Goal: Task Accomplishment & Management: Use online tool/utility

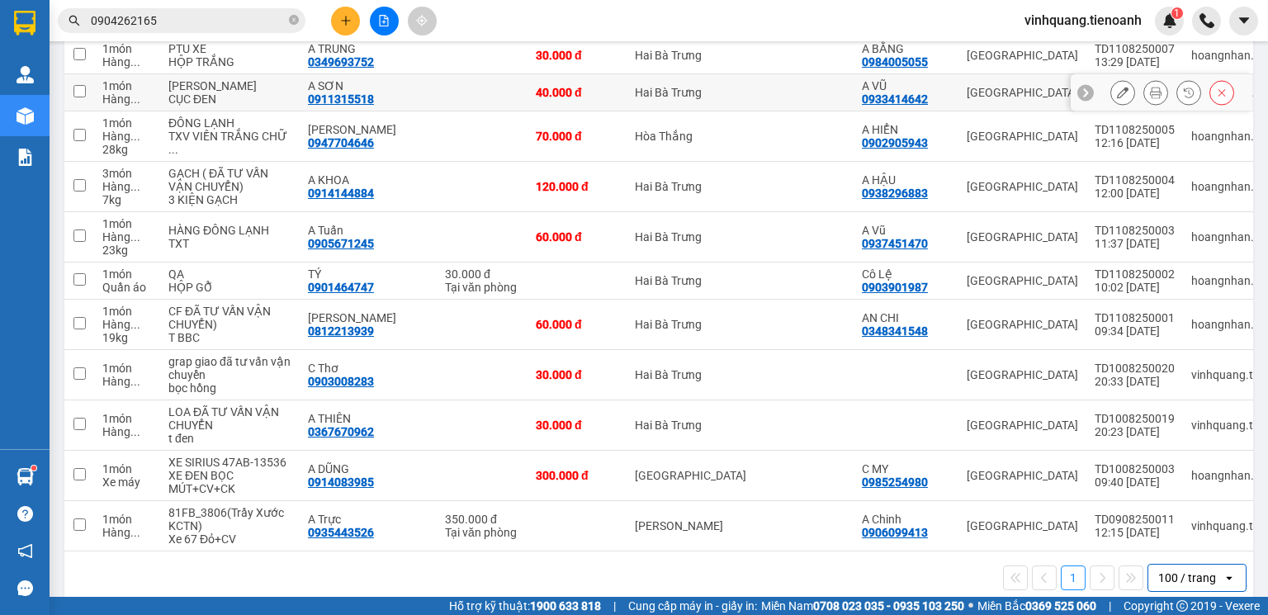
scroll to position [2059, 0]
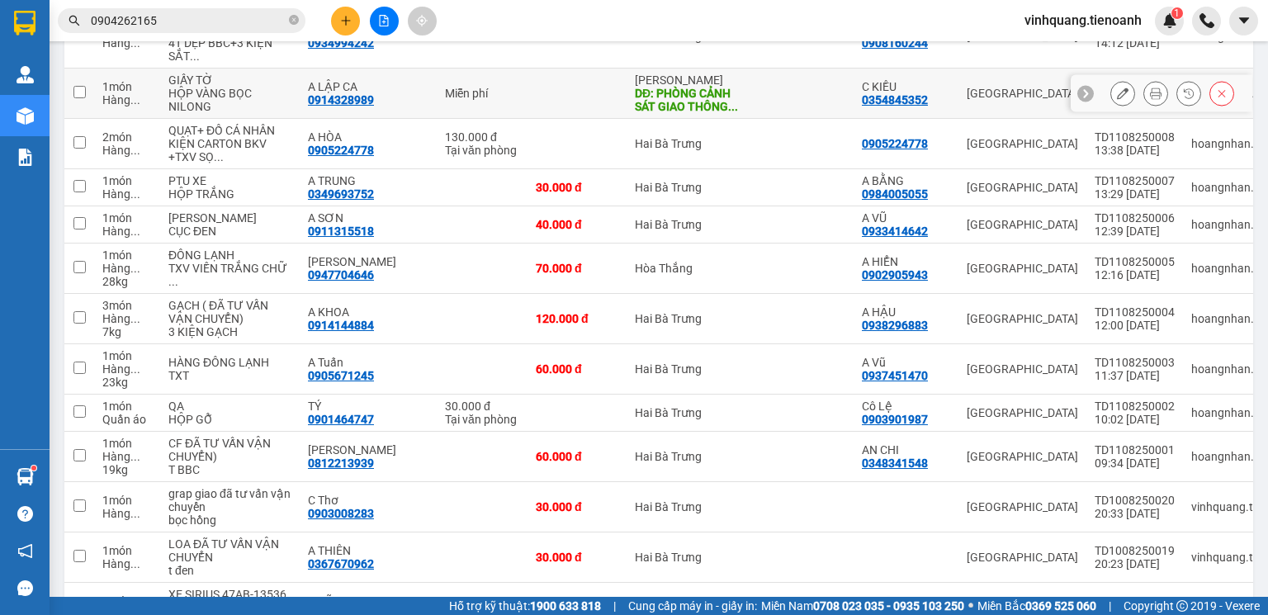
click at [77, 98] on input "checkbox" at bounding box center [79, 92] width 12 height 12
checkbox input "true"
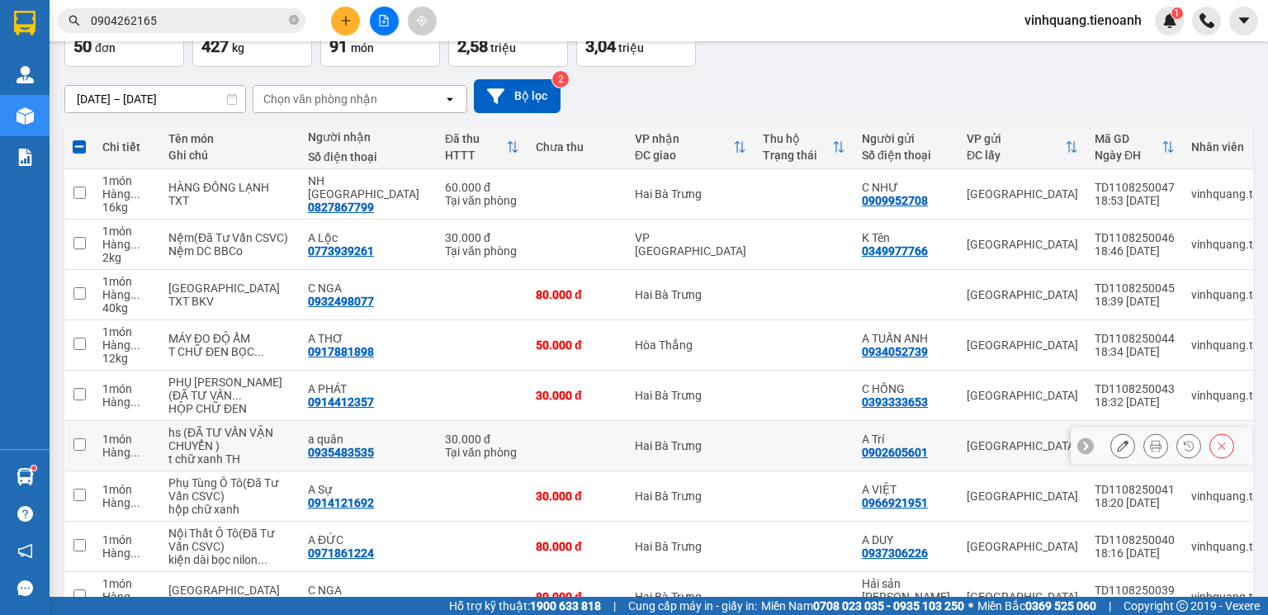
scroll to position [0, 0]
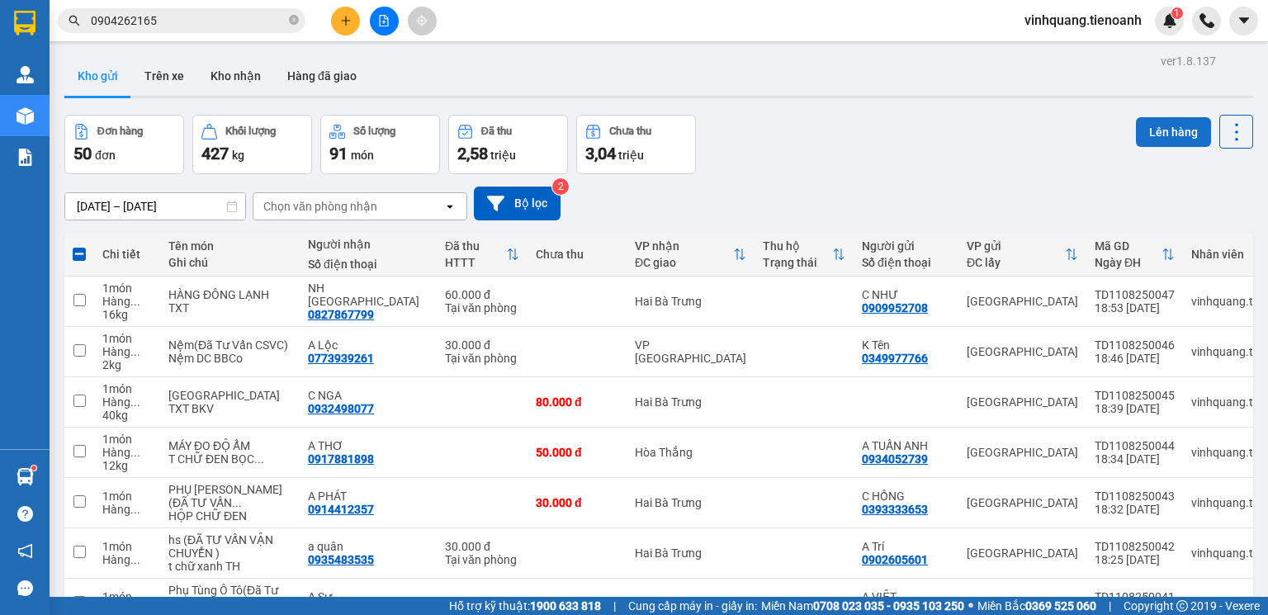
click at [1163, 129] on button "Lên hàng" at bounding box center [1173, 132] width 75 height 30
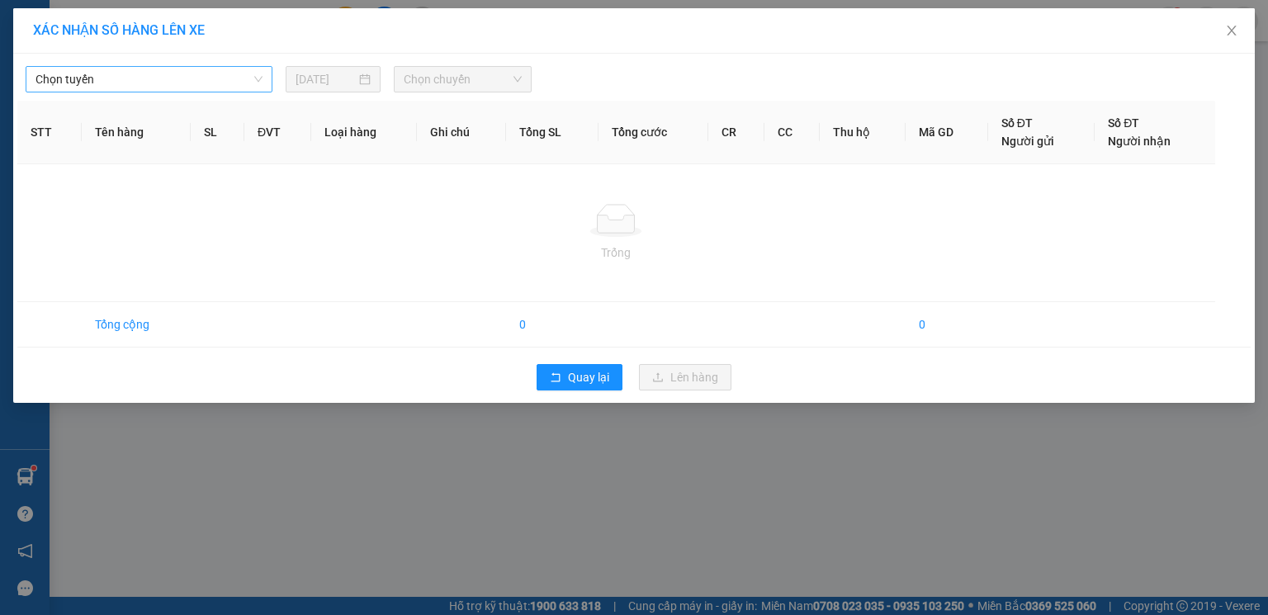
click at [168, 76] on span "Chọn tuyến" at bounding box center [149, 79] width 227 height 25
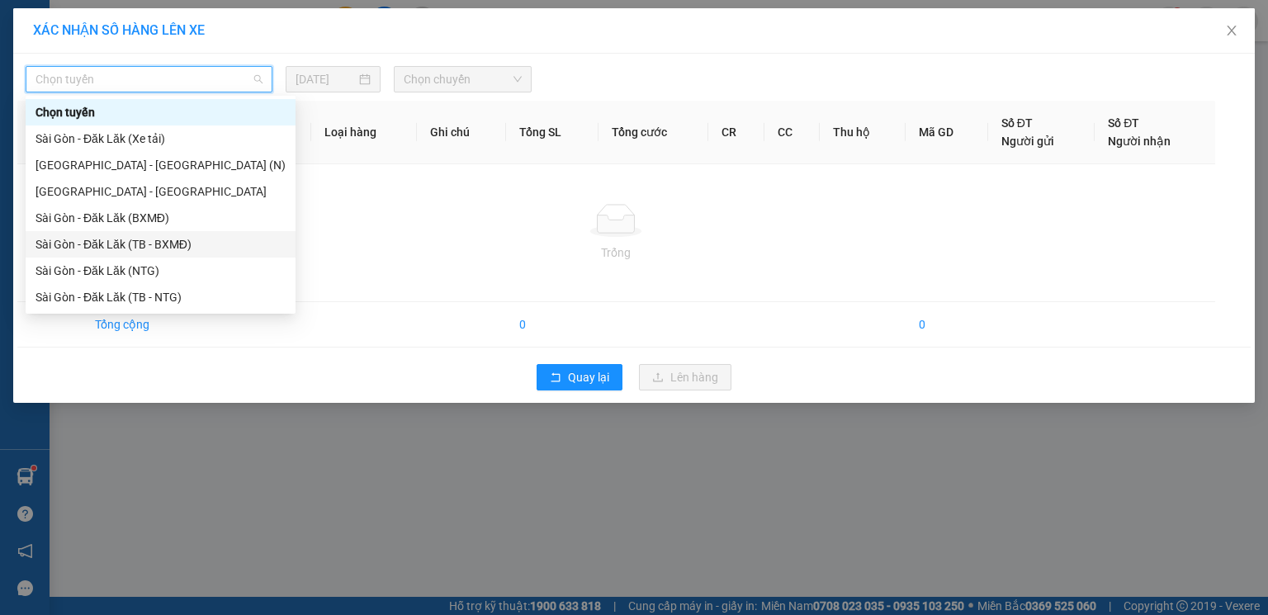
click at [157, 246] on div "Sài Gòn - Đăk Lăk (TB - BXMĐ)" at bounding box center [161, 244] width 250 height 18
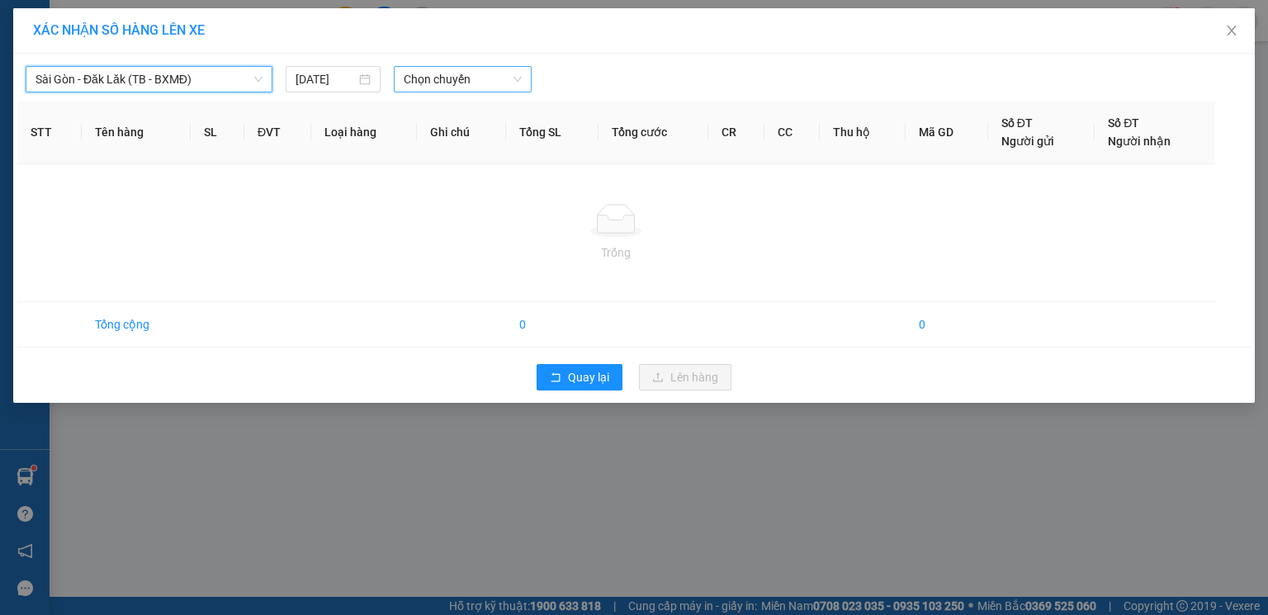
click at [484, 69] on span "Chọn chuyến" at bounding box center [463, 79] width 119 height 25
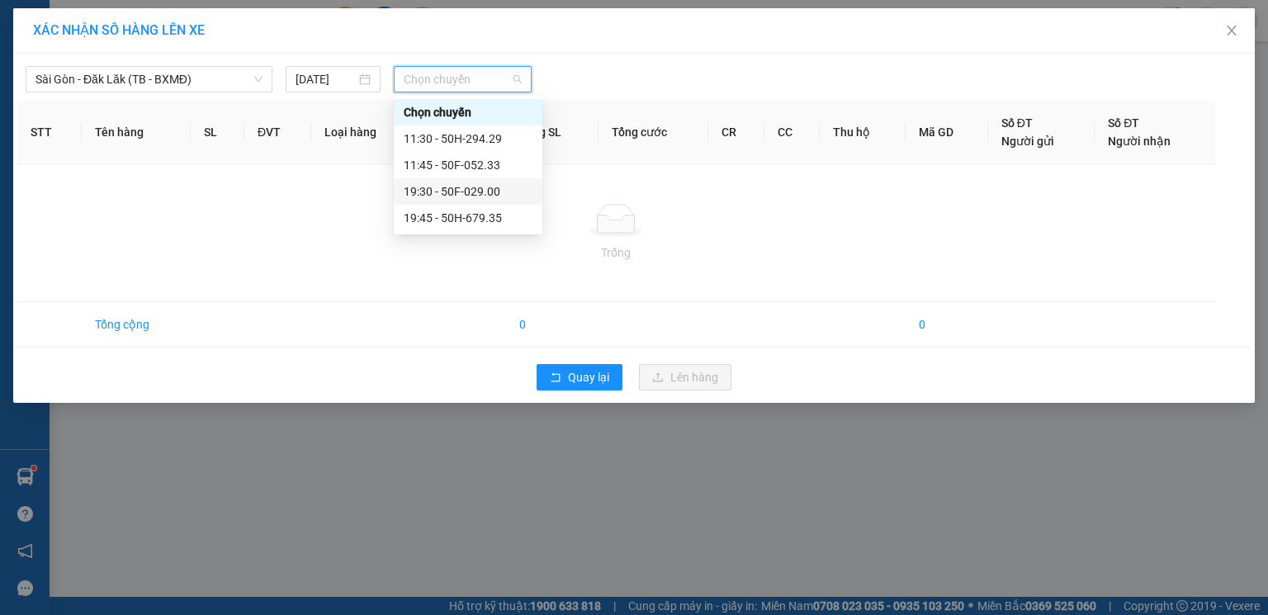
click at [479, 195] on div "19:30 - 50F-029.00" at bounding box center [468, 192] width 129 height 18
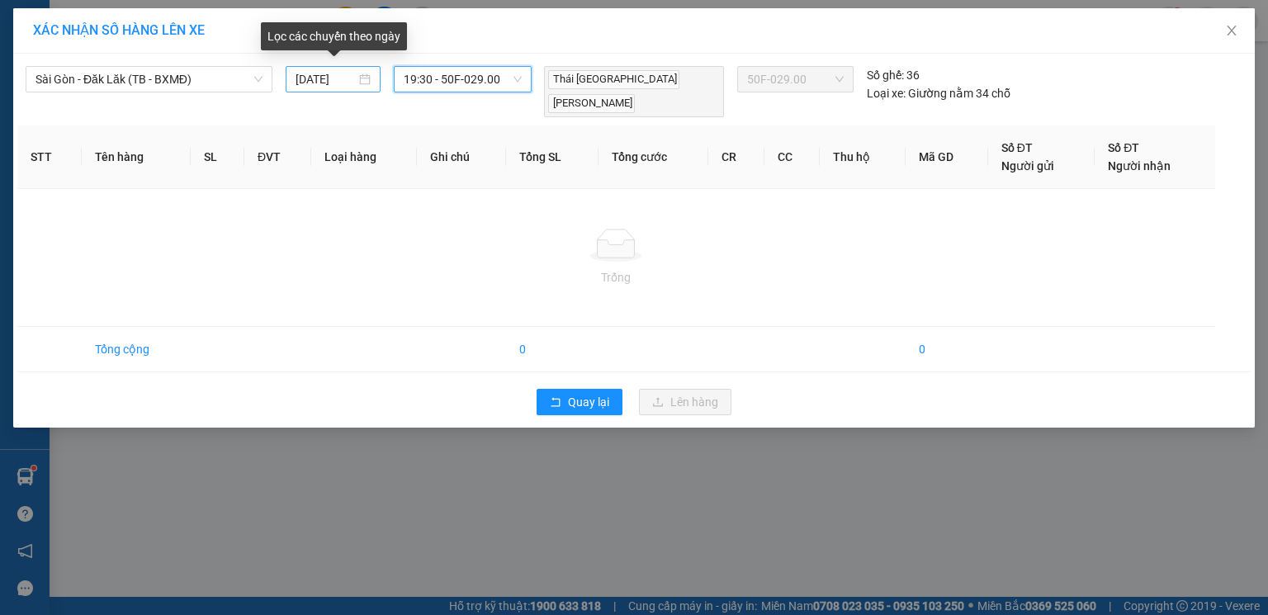
click at [325, 75] on input "[DATE]" at bounding box center [326, 79] width 60 height 18
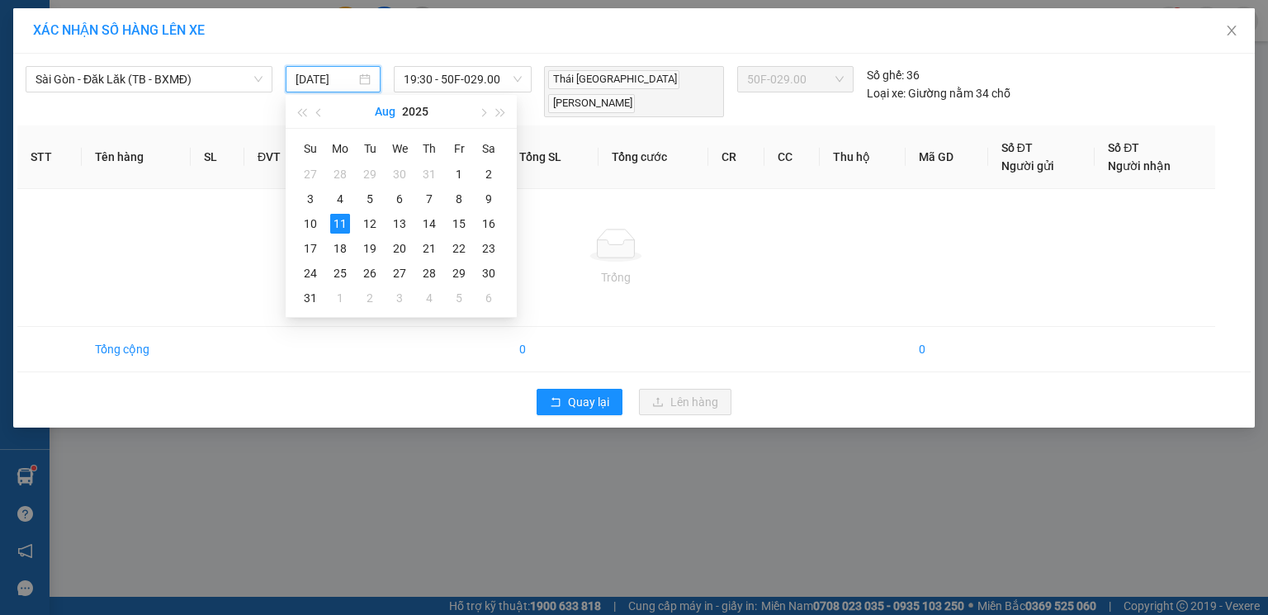
click at [393, 115] on button "Aug" at bounding box center [385, 111] width 21 height 33
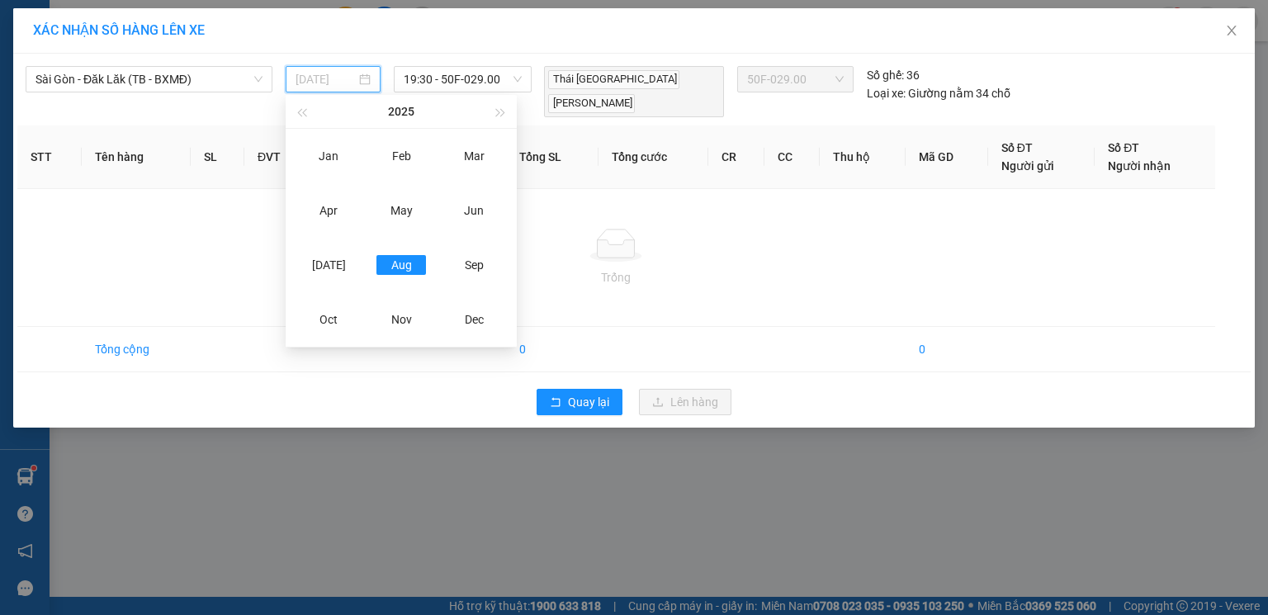
type input "[DATE]"
click at [702, 297] on td "Trống" at bounding box center [616, 258] width 1198 height 138
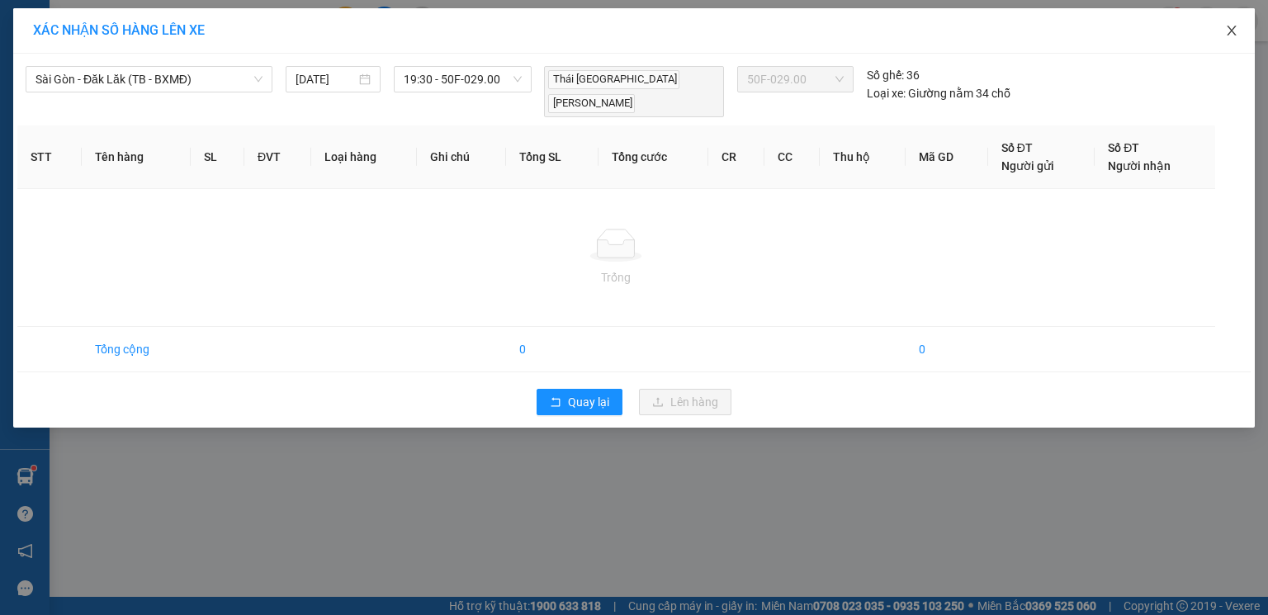
click at [1235, 29] on icon "close" at bounding box center [1231, 31] width 9 height 10
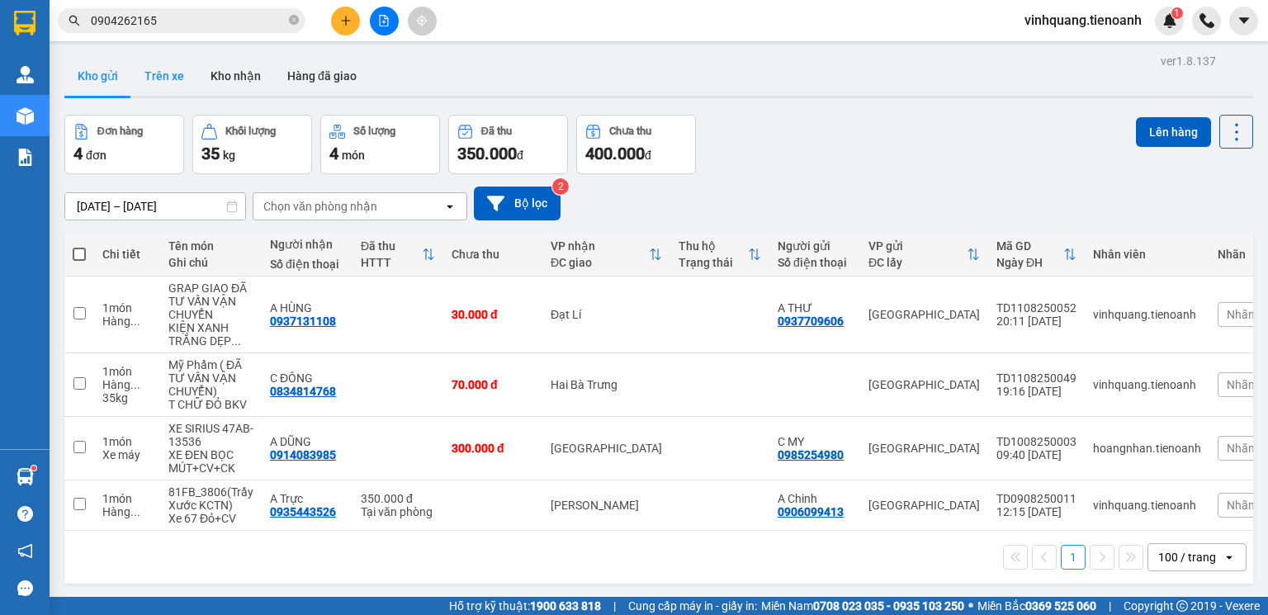
click at [167, 79] on button "Trên xe" at bounding box center [164, 76] width 66 height 40
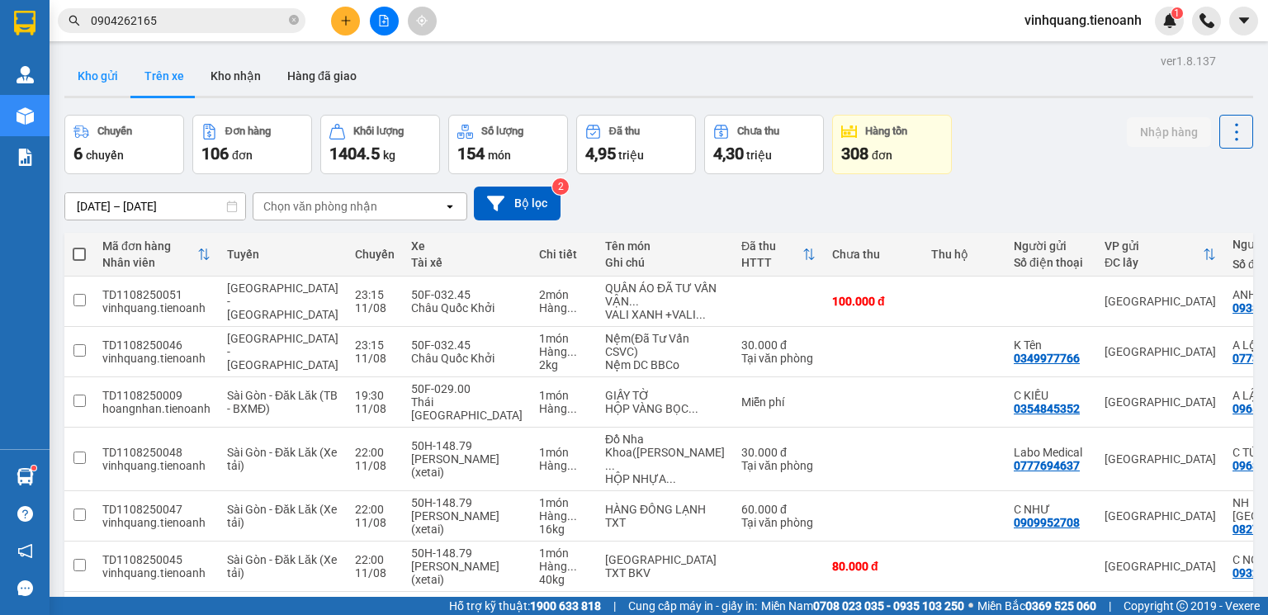
click at [94, 79] on button "Kho gửi" at bounding box center [97, 76] width 67 height 40
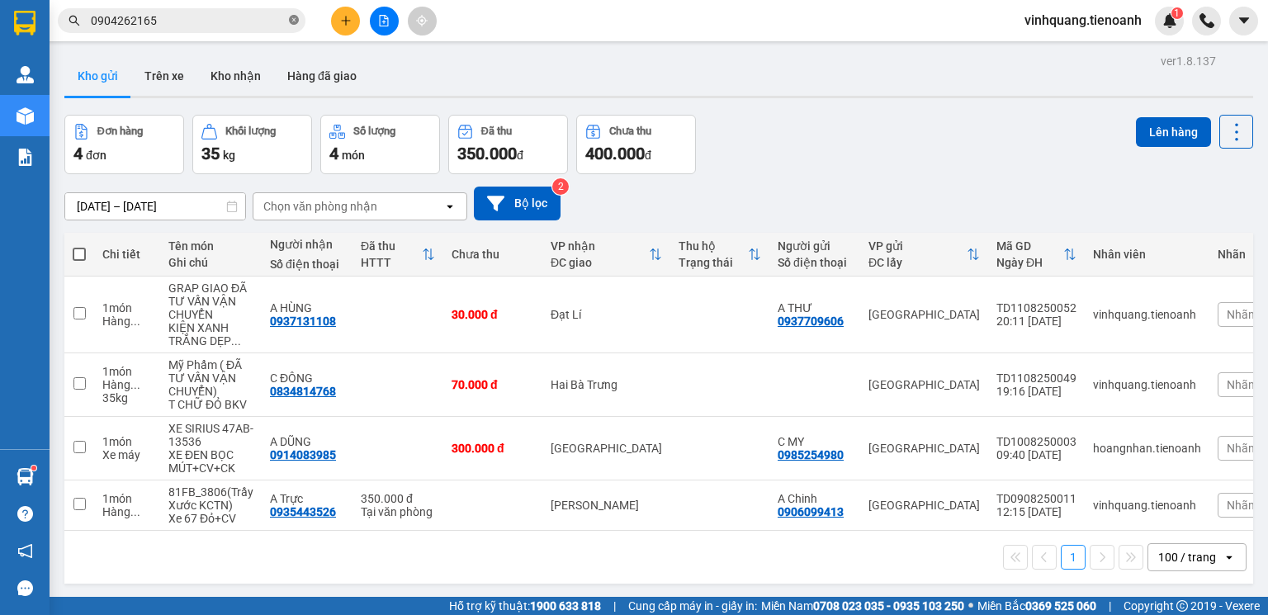
click at [297, 20] on icon "close-circle" at bounding box center [294, 20] width 10 height 10
